Goal: Task Accomplishment & Management: Complete application form

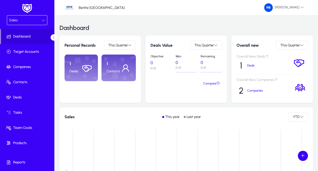
click at [43, 18] on div at bounding box center [44, 20] width 4 height 6
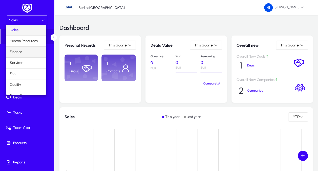
click at [24, 54] on mat-option "Finance" at bounding box center [26, 52] width 41 height 11
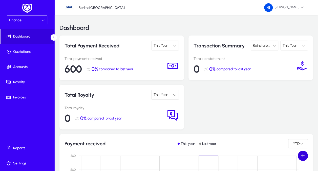
click at [305, 156] on span at bounding box center [303, 155] width 10 height 10
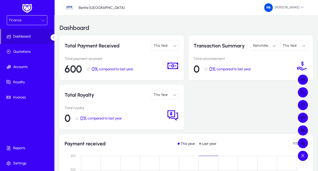
click at [261, 111] on div at bounding box center [159, 85] width 318 height 171
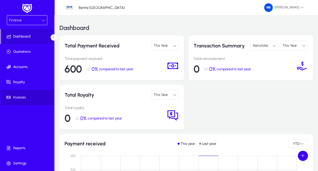
click at [21, 100] on span at bounding box center [28, 97] width 54 height 12
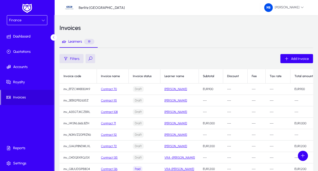
click at [177, 89] on link "[PERSON_NAME]" at bounding box center [176, 89] width 23 height 4
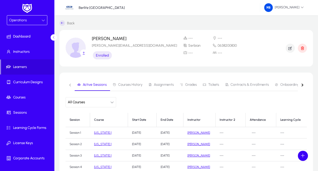
click at [38, 19] on div "Operations" at bounding box center [25, 20] width 32 height 7
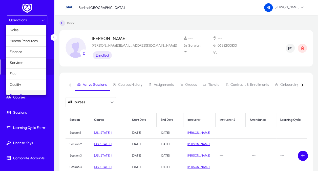
scroll to position [6, 0]
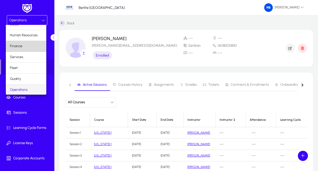
click at [28, 46] on mat-option "Finance" at bounding box center [26, 46] width 41 height 11
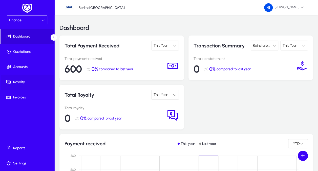
click at [23, 84] on span "Royalty" at bounding box center [28, 82] width 54 height 5
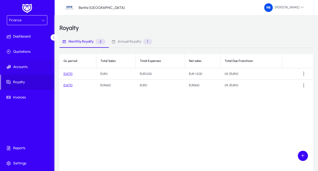
click at [41, 69] on span "Accounts" at bounding box center [28, 66] width 54 height 5
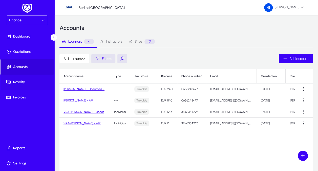
click at [35, 83] on span "Royalty" at bounding box center [28, 82] width 54 height 5
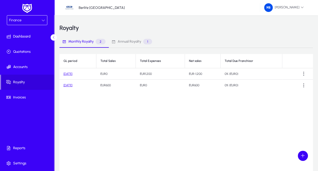
click at [135, 46] on span "Annual Royalty 1" at bounding box center [131, 41] width 41 height 12
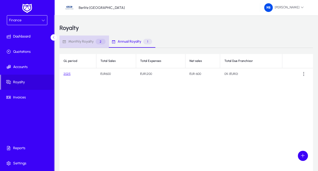
click at [91, 40] on span "Monthly Royalty" at bounding box center [80, 42] width 25 height 4
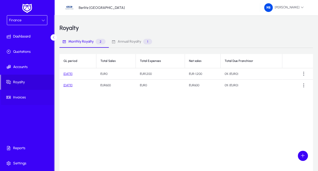
click at [25, 96] on span "Invoices" at bounding box center [28, 97] width 54 height 5
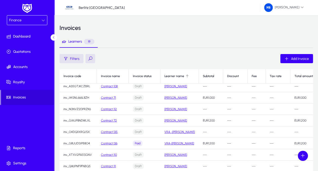
scroll to position [51, 0]
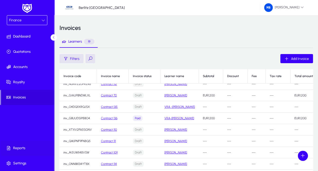
click at [26, 145] on span at bounding box center [28, 148] width 54 height 12
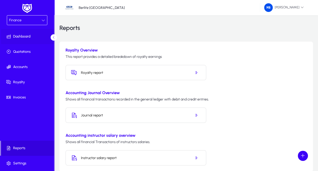
click at [34, 38] on span "Dashboard" at bounding box center [28, 36] width 54 height 5
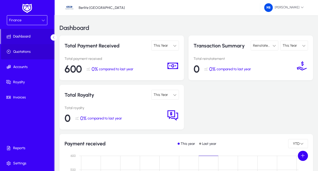
click at [27, 48] on span at bounding box center [28, 52] width 54 height 12
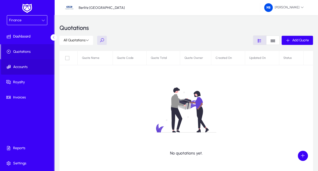
click at [33, 67] on span "Accounts" at bounding box center [28, 66] width 54 height 5
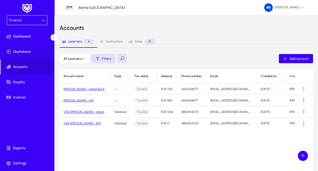
click at [36, 54] on span "Quotations" at bounding box center [28, 51] width 54 height 5
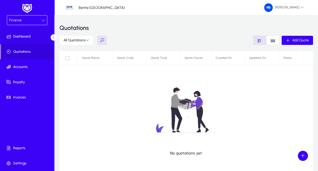
click at [29, 39] on span at bounding box center [28, 36] width 54 height 12
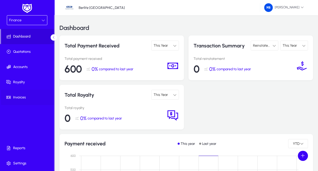
click at [20, 94] on span at bounding box center [28, 97] width 54 height 12
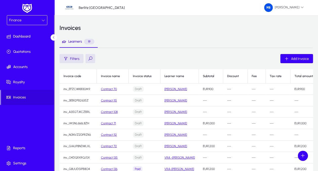
click at [170, 89] on link "[PERSON_NAME]" at bounding box center [176, 89] width 23 height 4
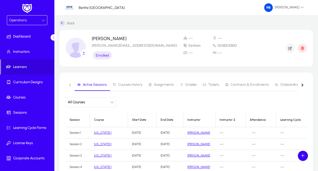
click at [125, 86] on span "Courses History" at bounding box center [130, 85] width 24 height 4
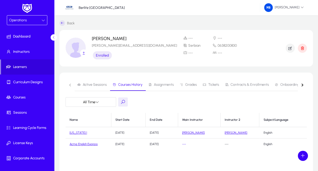
click at [162, 86] on span "Assignments" at bounding box center [164, 85] width 20 height 4
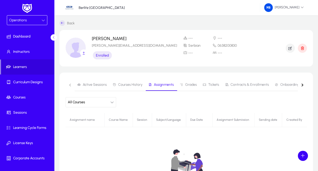
click at [190, 84] on span "Grades" at bounding box center [191, 85] width 12 height 4
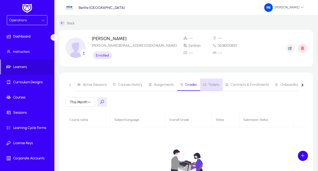
click at [206, 84] on span "Tickets" at bounding box center [211, 85] width 16 height 4
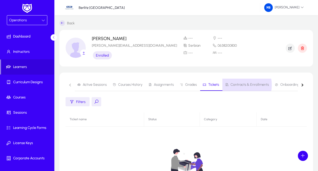
click at [233, 85] on span "Contracts & Enrollments" at bounding box center [250, 85] width 38 height 4
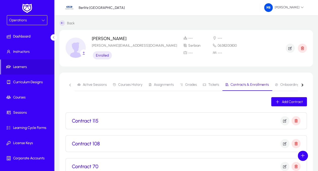
click at [281, 88] on span "Onboarding" at bounding box center [287, 85] width 25 height 12
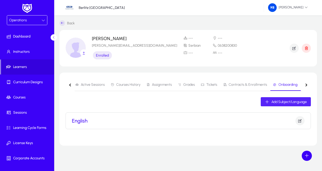
click at [289, 100] on span "Add Subject/Language" at bounding box center [288, 102] width 35 height 4
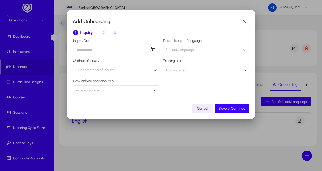
click at [102, 33] on div "1 Inquiry 2 Interview 3 Placement" at bounding box center [161, 33] width 176 height 12
click at [240, 109] on span "Save & Continue" at bounding box center [232, 108] width 27 height 4
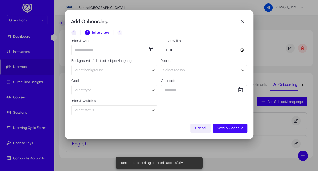
click at [224, 127] on span "Save & Continue" at bounding box center [230, 128] width 27 height 4
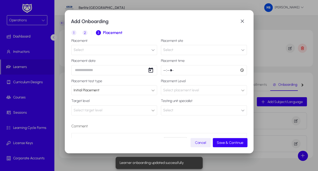
click at [233, 131] on div "Comment default Heading 1 Heading 2 Heading 3 Heading 4 Heading 5 Heading 6 Hea…" at bounding box center [159, 148] width 176 height 59
click at [232, 143] on span "Save & Continue" at bounding box center [230, 142] width 27 height 4
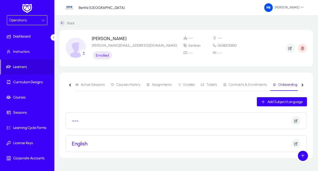
click at [38, 20] on div "Operations" at bounding box center [25, 20] width 32 height 7
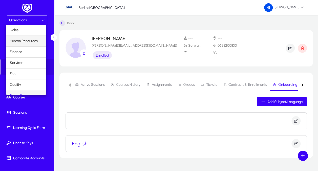
scroll to position [6, 0]
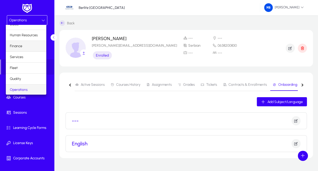
click at [30, 45] on mat-option "Finance" at bounding box center [26, 46] width 41 height 11
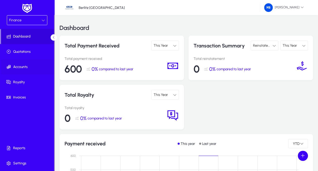
click at [25, 69] on span at bounding box center [28, 67] width 54 height 12
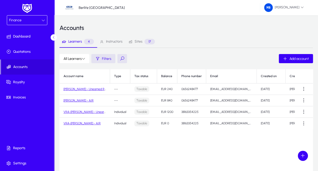
click at [112, 41] on span "Instructors" at bounding box center [114, 42] width 16 height 4
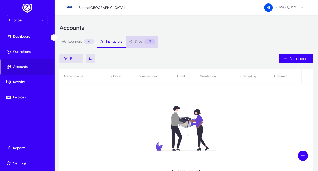
click at [137, 41] on span "Sites" at bounding box center [139, 42] width 8 height 4
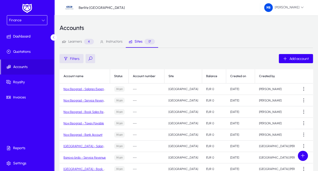
click at [115, 43] on span "Instructors" at bounding box center [114, 42] width 16 height 4
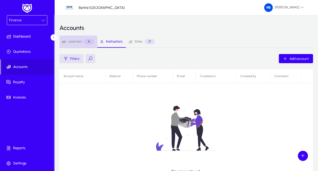
click at [75, 42] on span "Learners" at bounding box center [75, 42] width 14 height 4
